Goal: Transaction & Acquisition: Purchase product/service

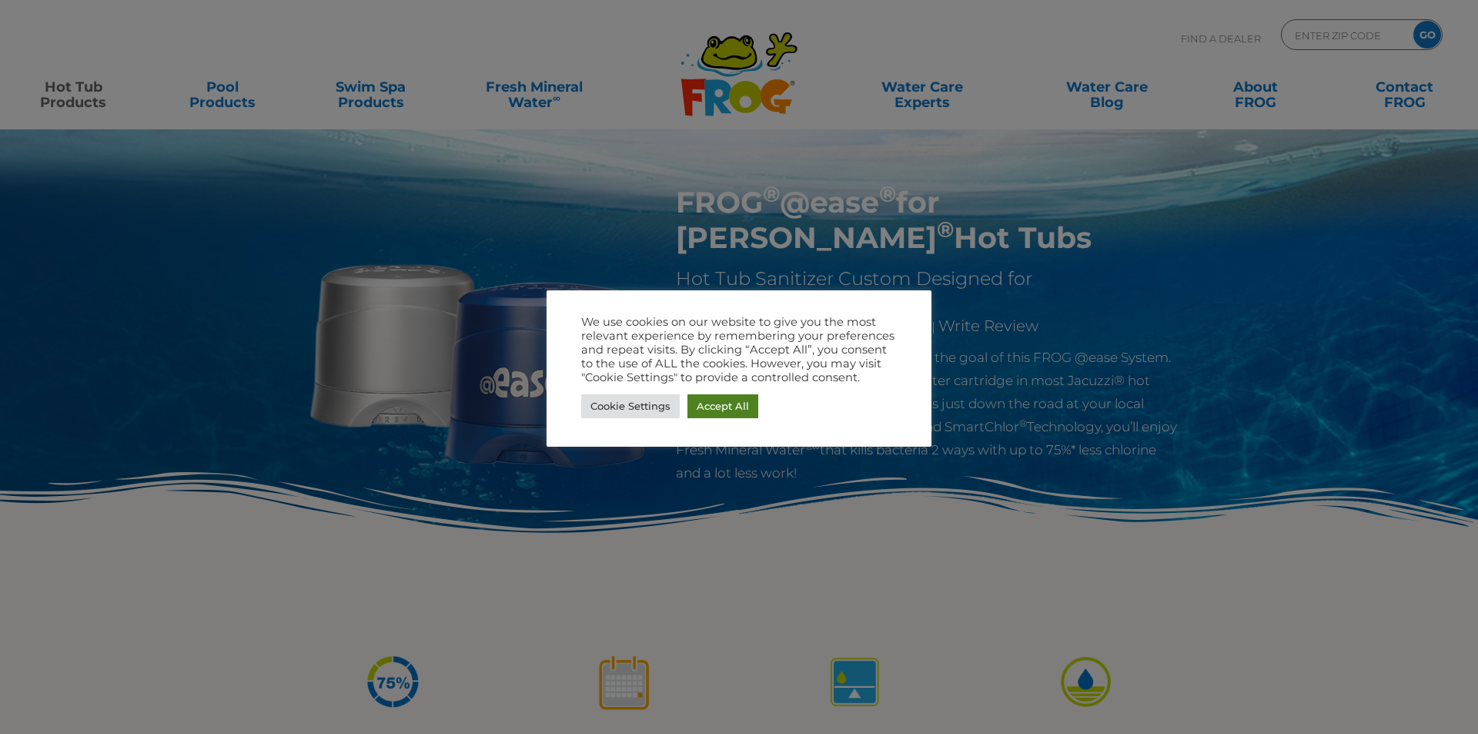
click at [723, 415] on link "Accept All" at bounding box center [723, 406] width 71 height 24
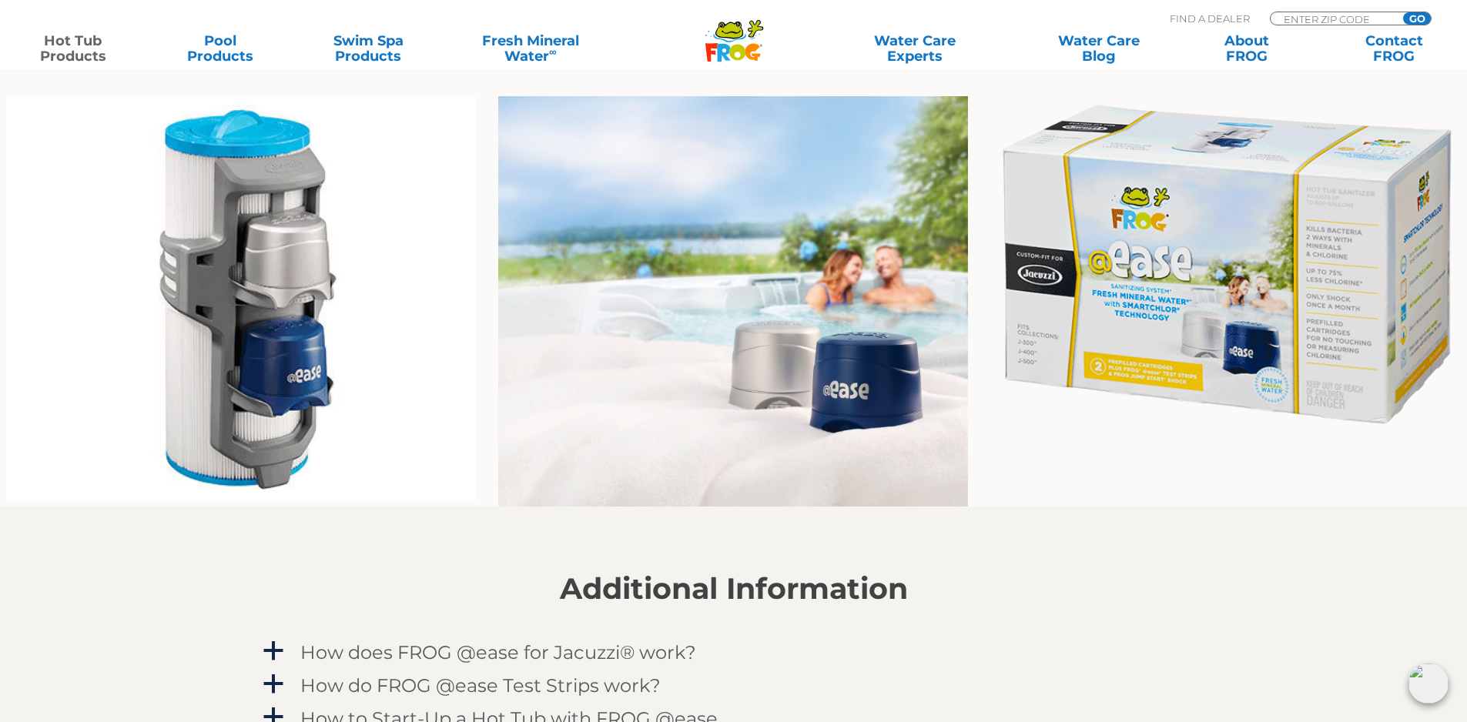
scroll to position [1001, 0]
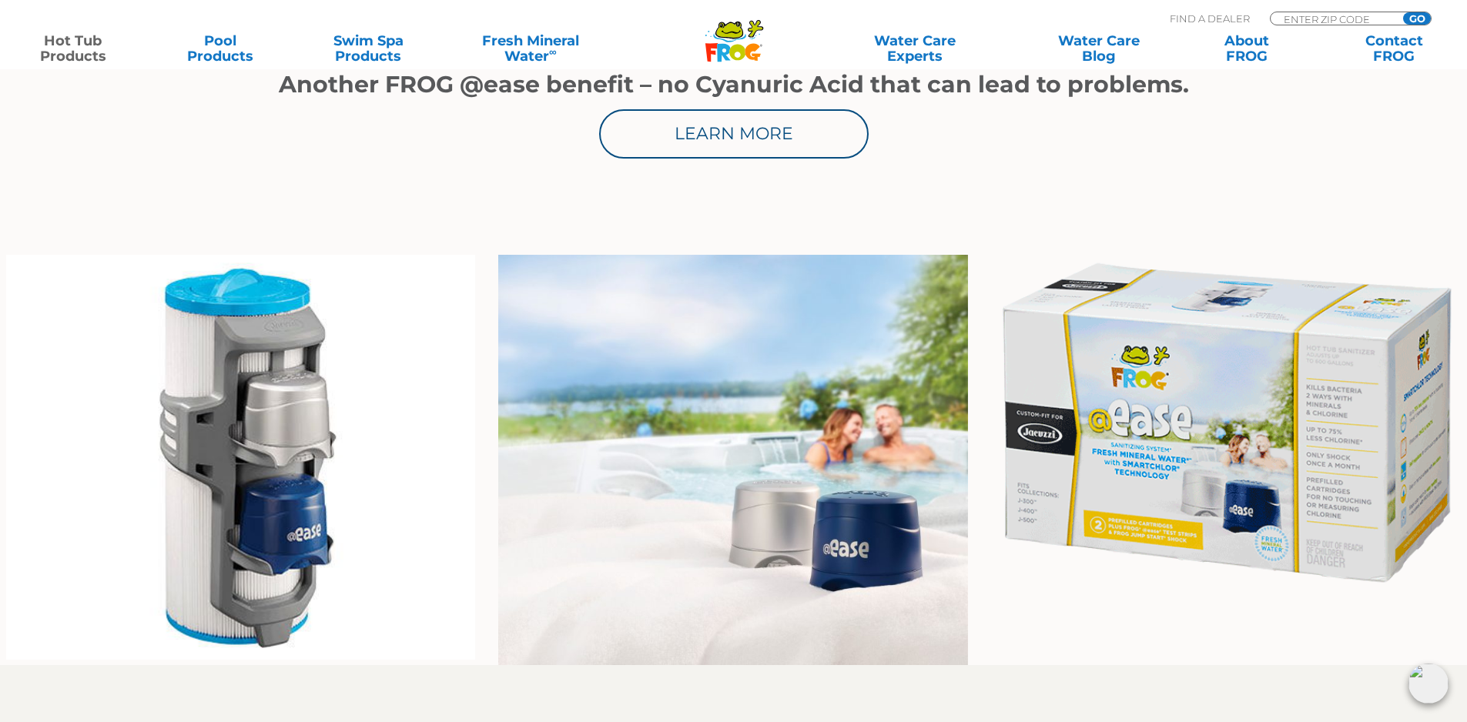
click at [1210, 447] on img at bounding box center [1226, 423] width 470 height 336
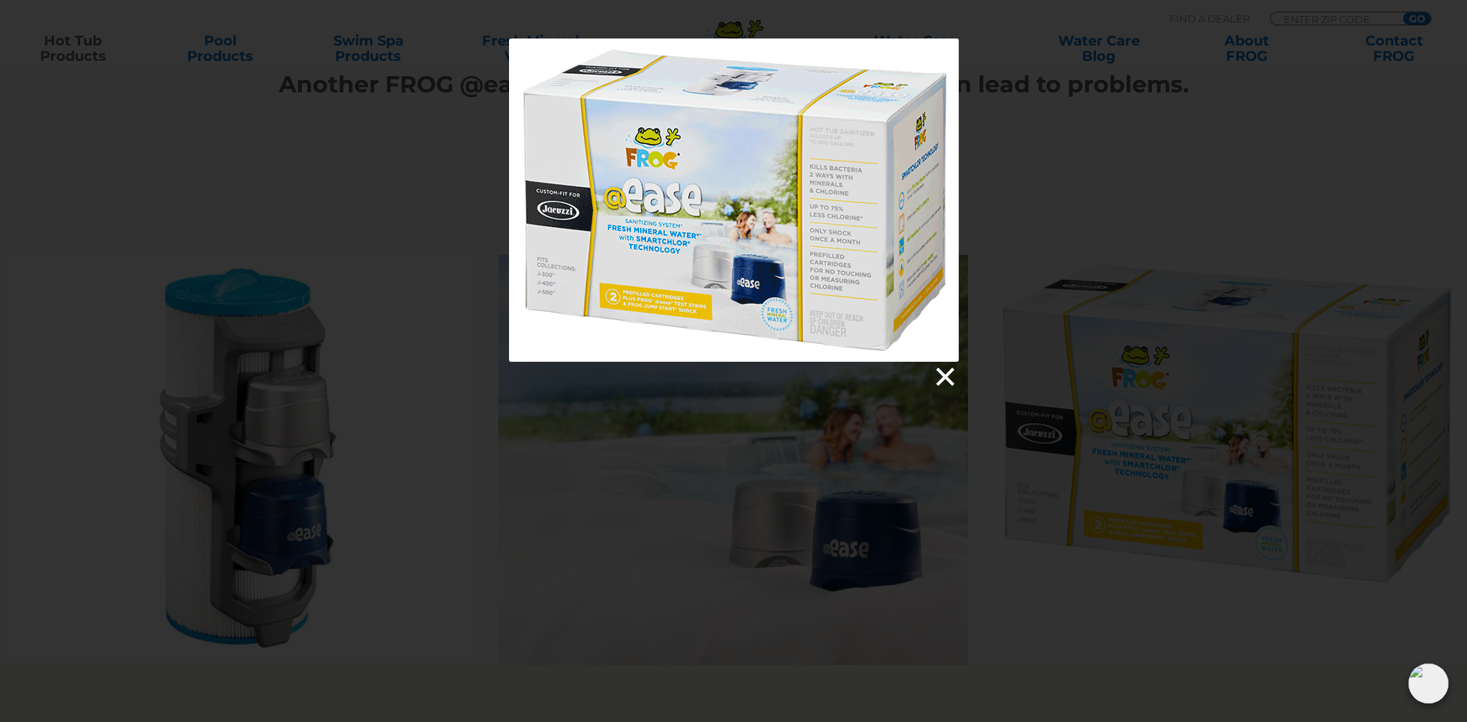
click at [939, 379] on link at bounding box center [944, 377] width 23 height 23
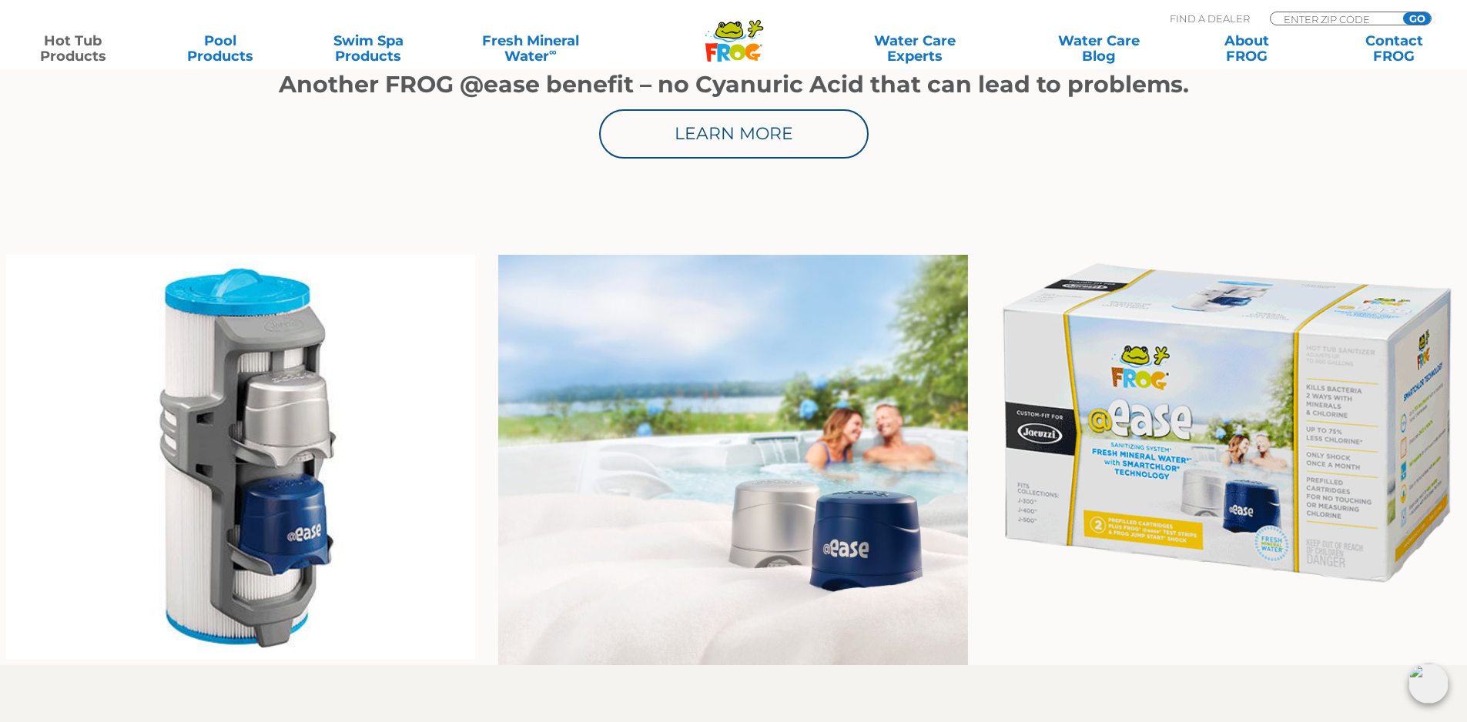
click at [407, 511] on img at bounding box center [241, 458] width 470 height 406
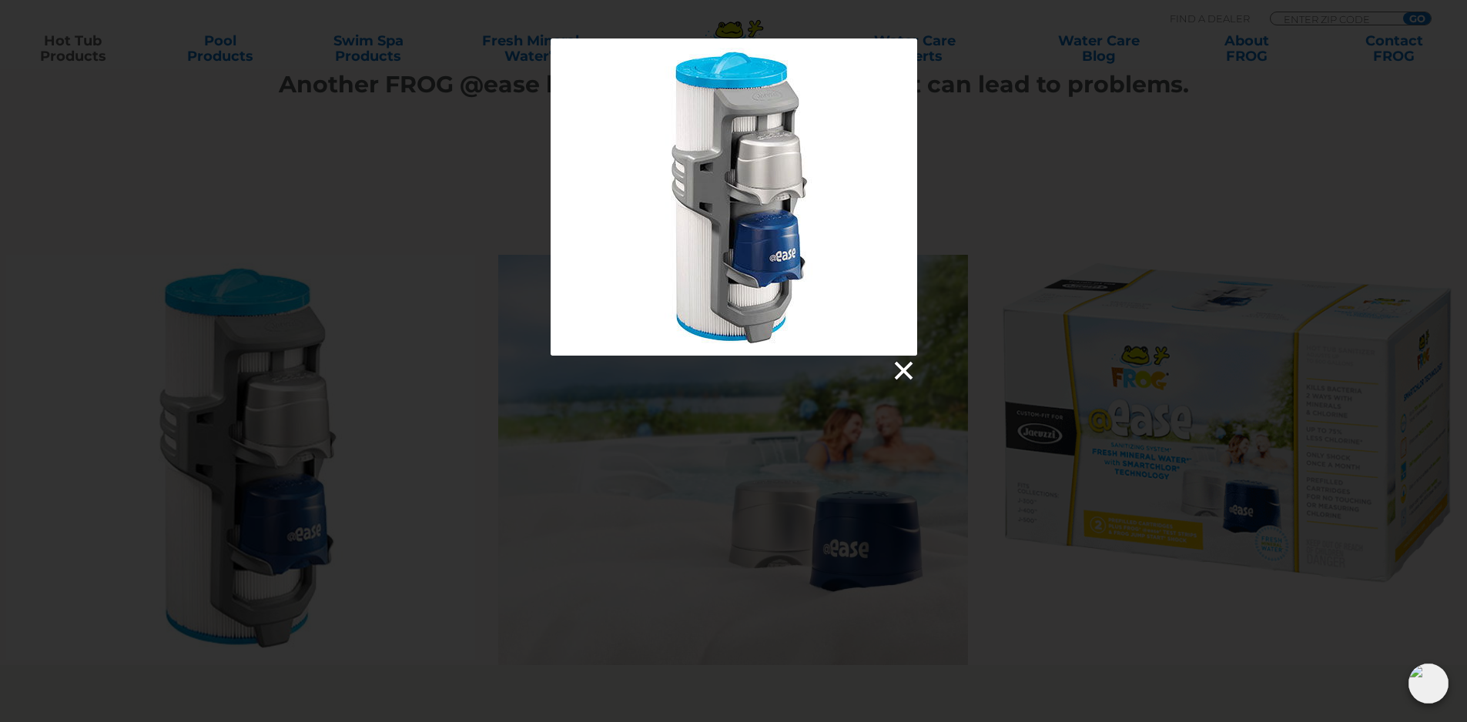
click at [908, 374] on link at bounding box center [902, 371] width 23 height 23
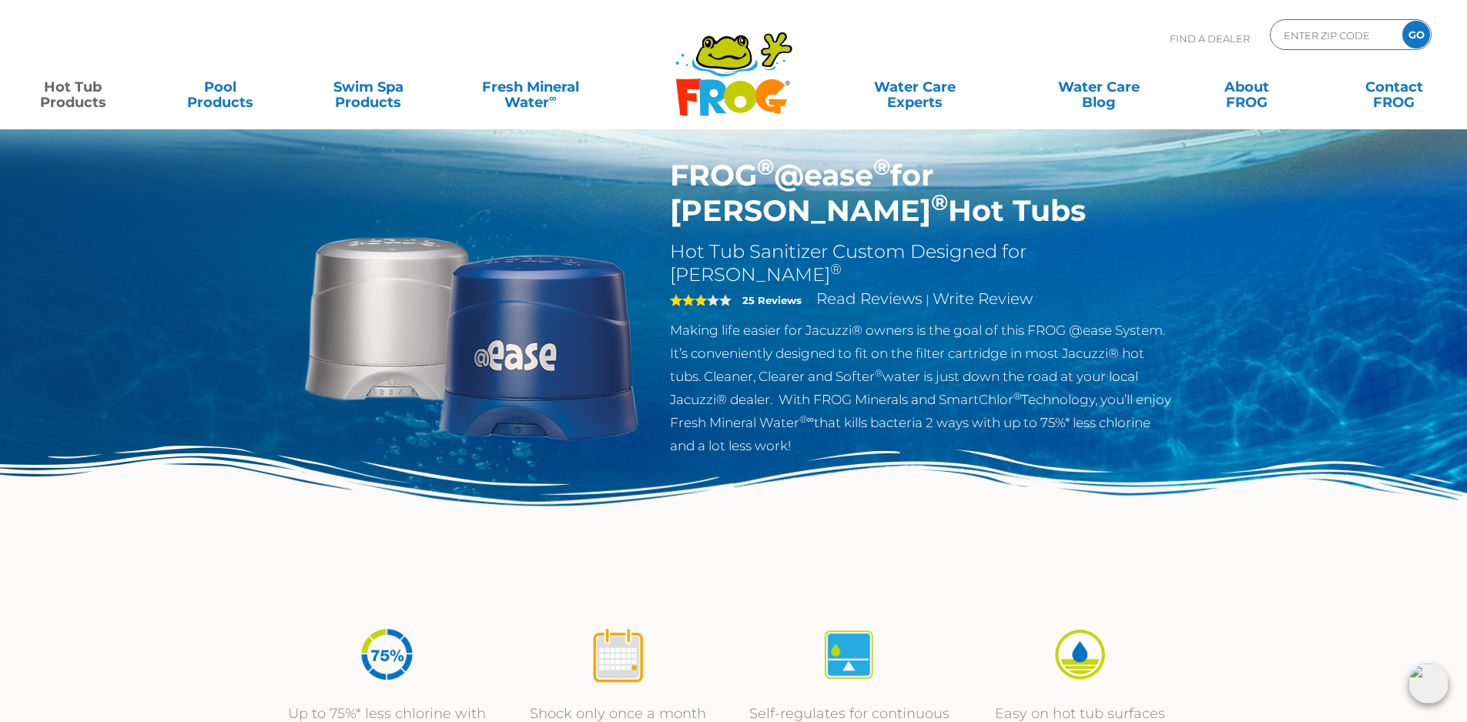
scroll to position [0, 0]
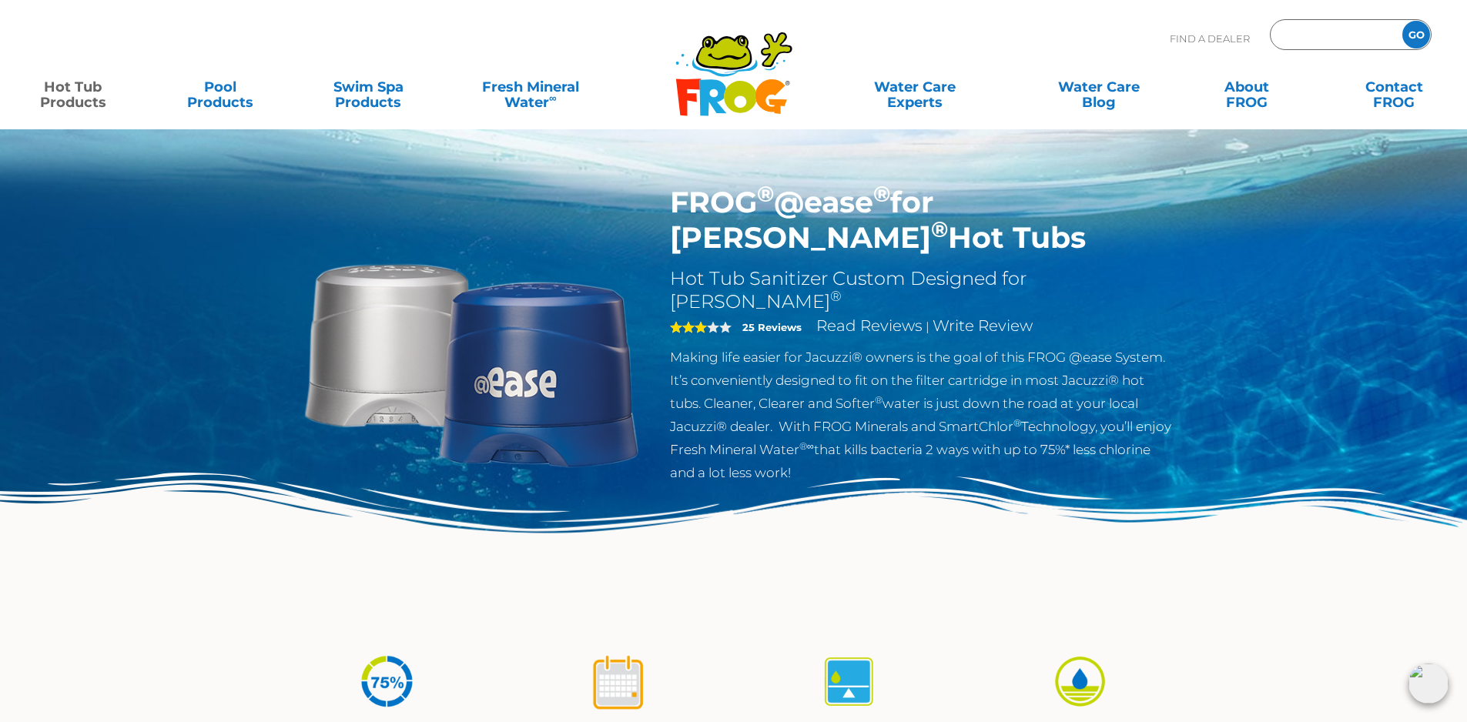
click at [1311, 39] on input "Zip Code Form" at bounding box center [1334, 35] width 104 height 22
type input "26416"
click at [1402, 21] on input "GO" at bounding box center [1416, 35] width 28 height 28
click at [1416, 32] on input "GO" at bounding box center [1416, 35] width 28 height 28
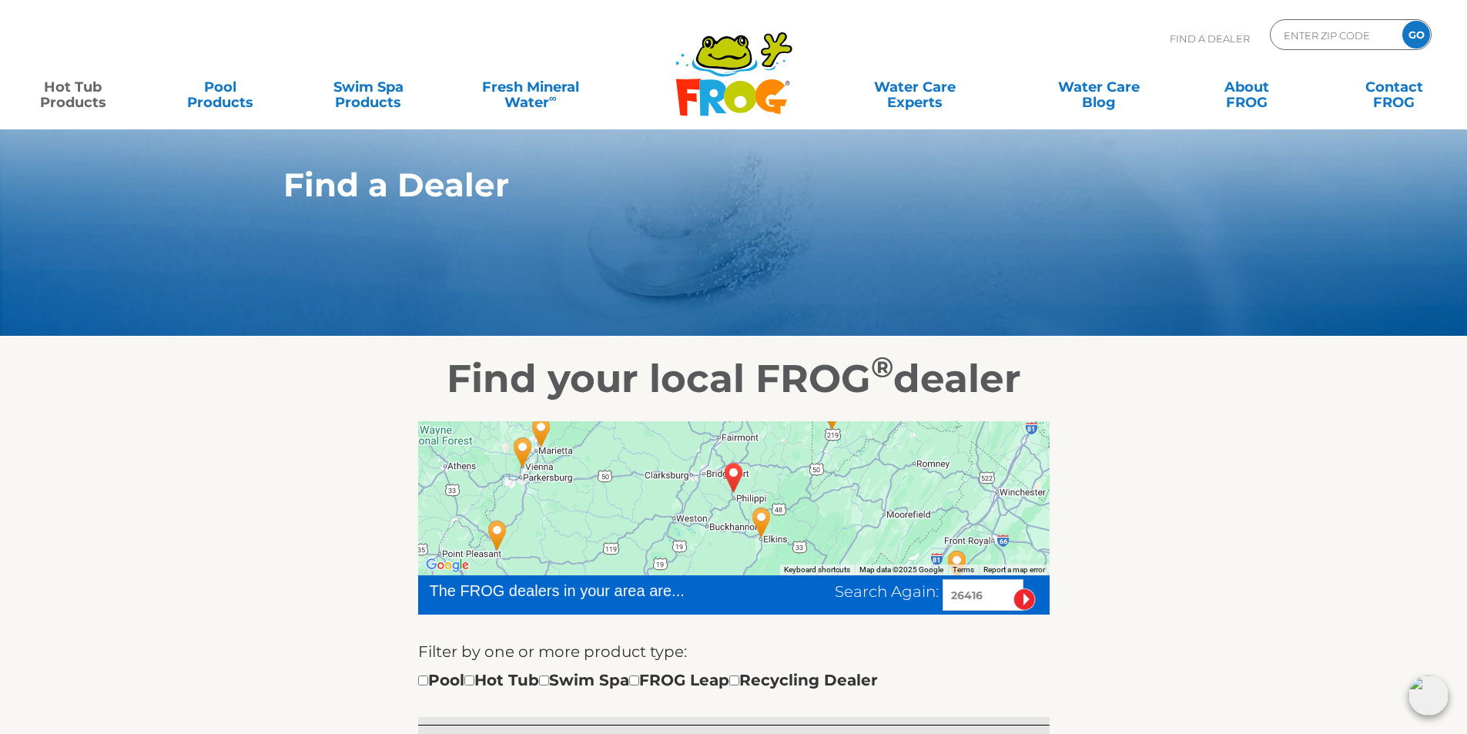
click at [86, 92] on link "Hot Tub Products" at bounding box center [72, 87] width 115 height 31
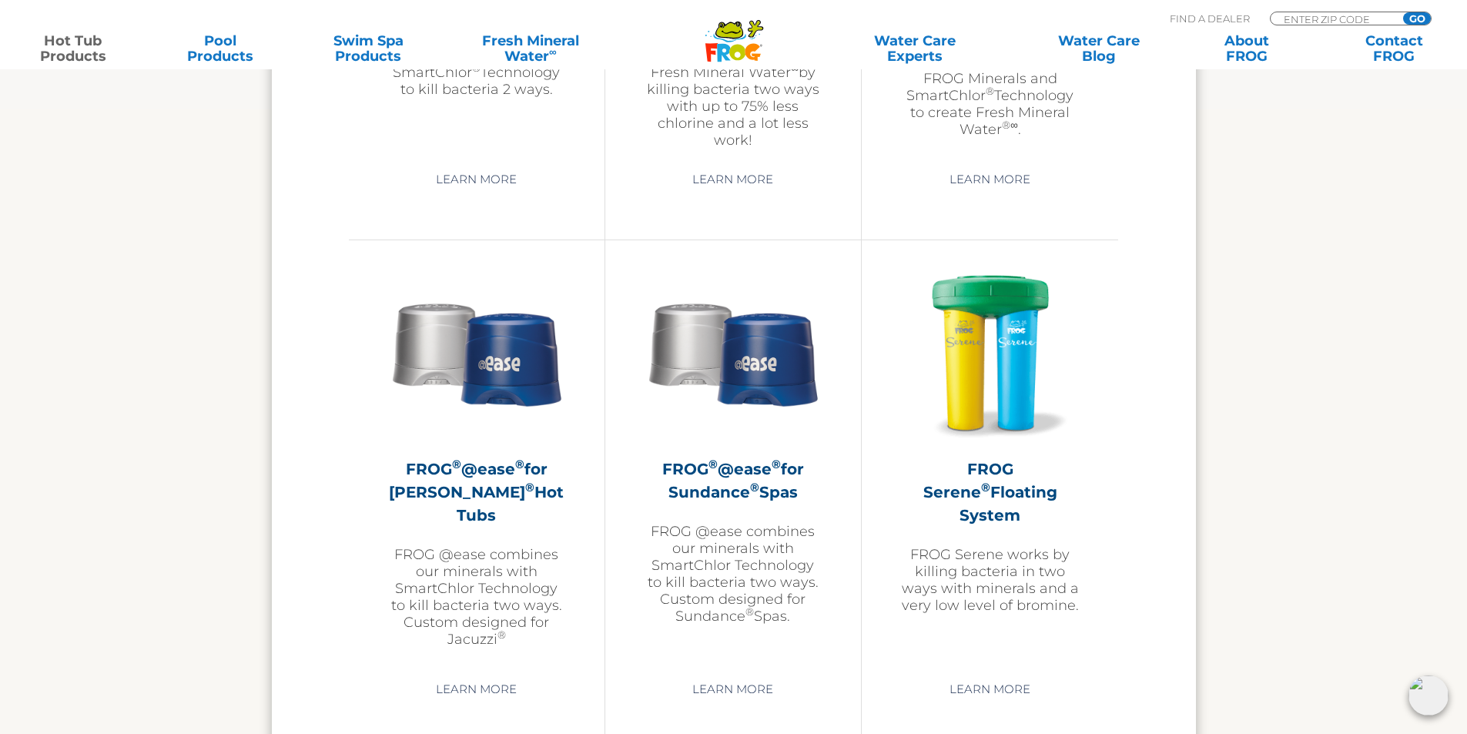
scroll to position [2618, 0]
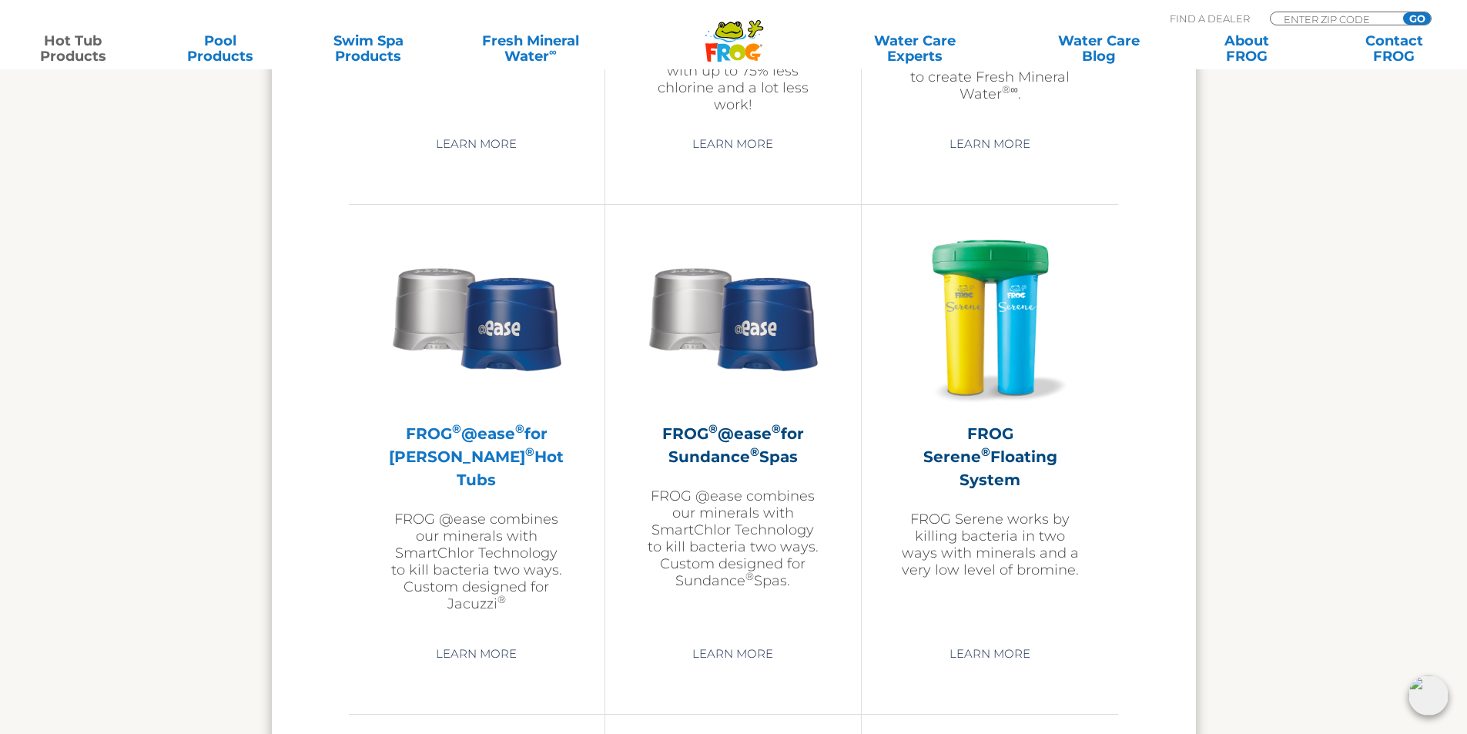
click at [515, 349] on img at bounding box center [476, 317] width 179 height 179
